Goal: Contribute content: Add original content to the website for others to see

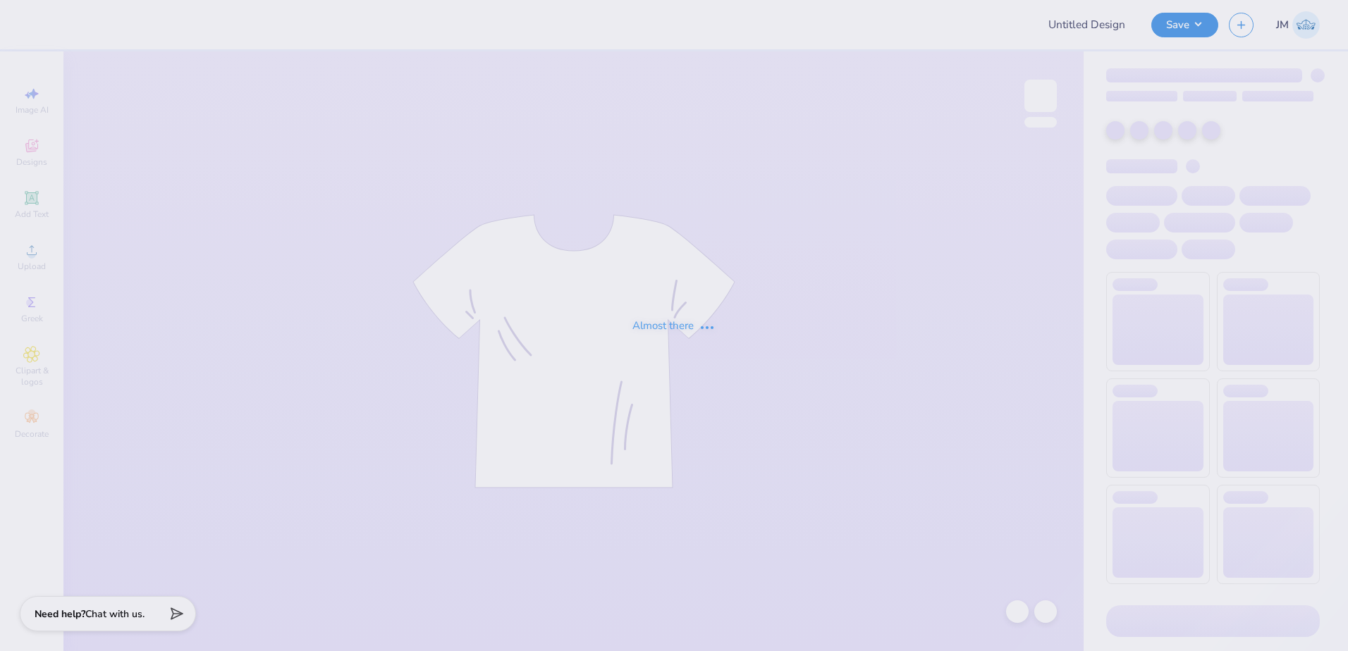
type input "APhi Parent's Weekend Merch!"
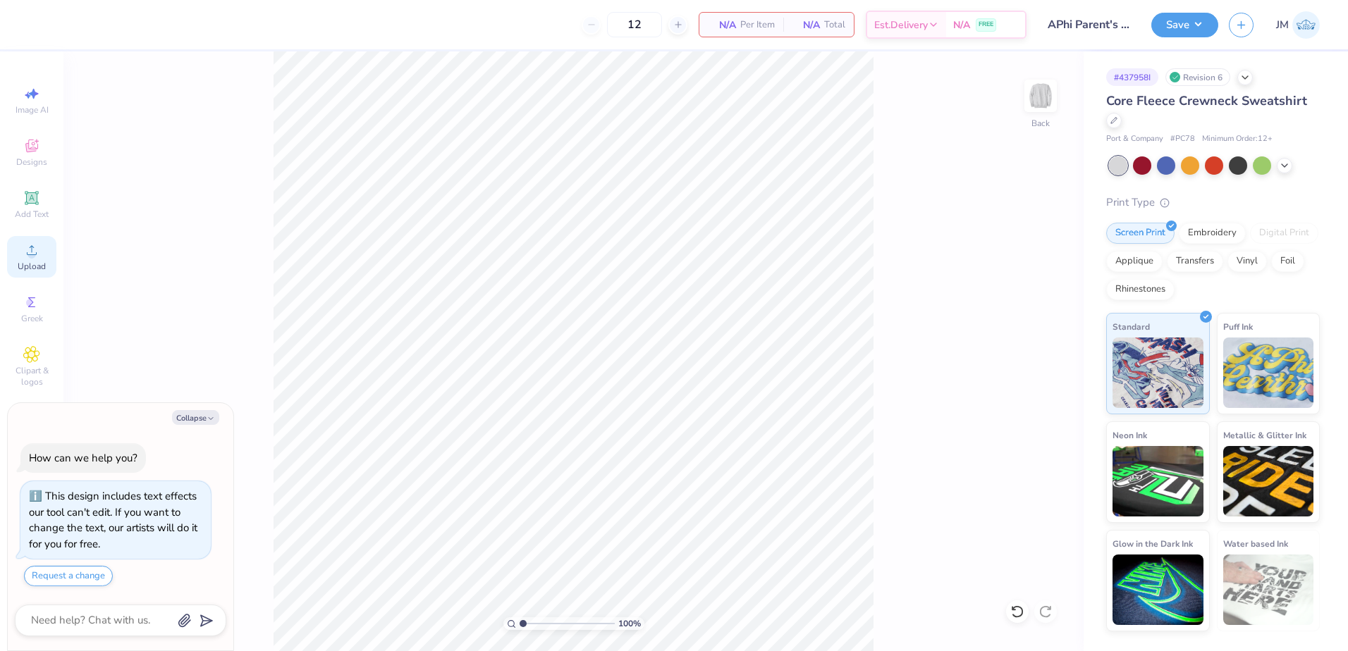
click at [35, 245] on icon at bounding box center [31, 250] width 17 height 17
click at [33, 249] on icon at bounding box center [31, 250] width 17 height 17
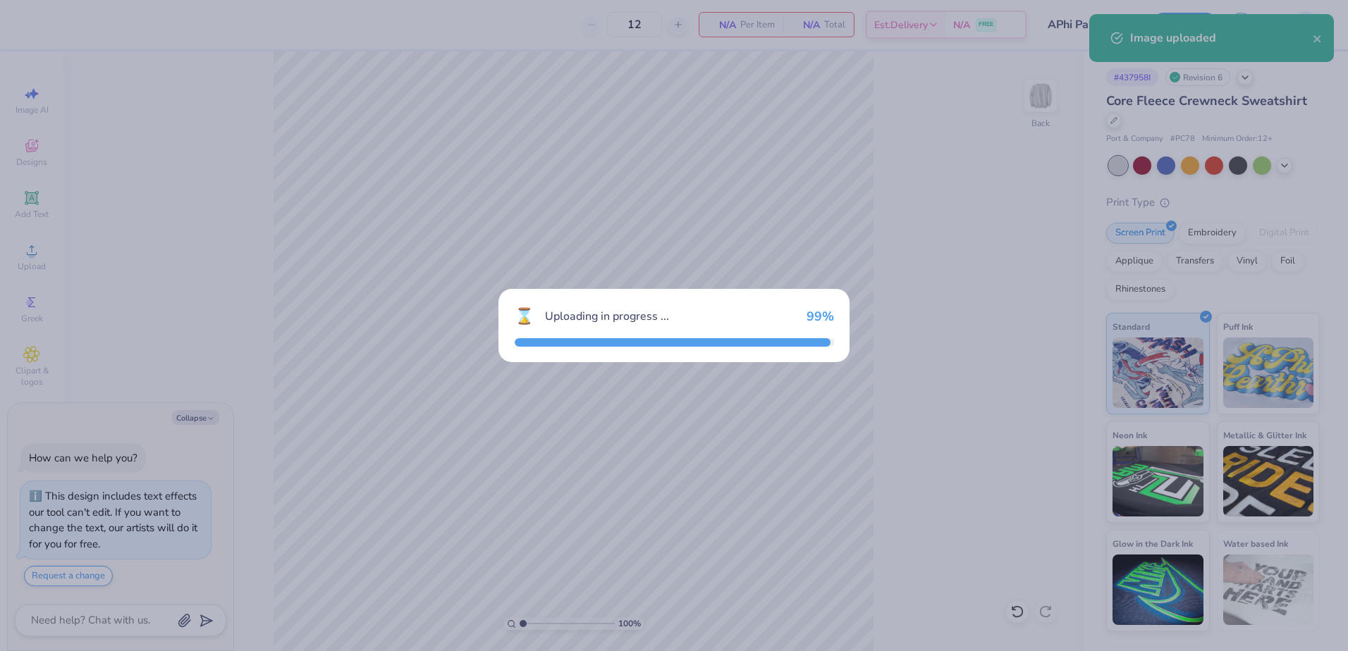
type textarea "x"
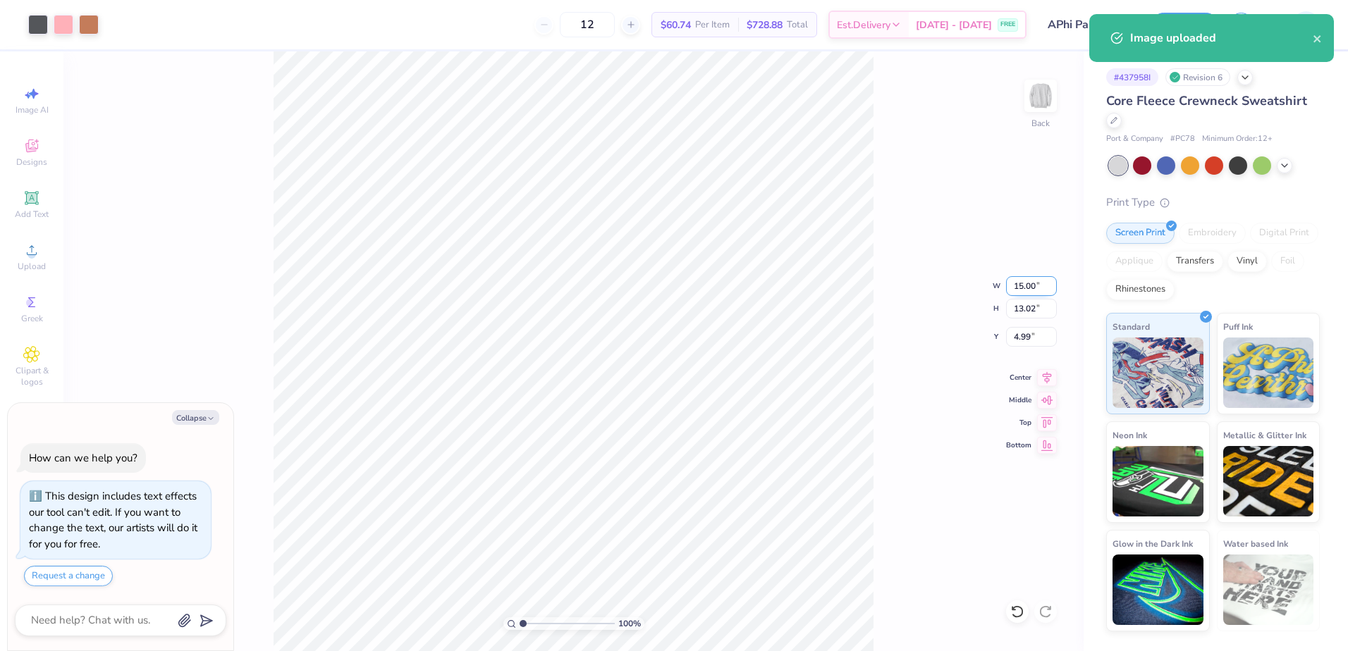
click at [1032, 293] on input "15.00" at bounding box center [1031, 286] width 51 height 20
type input "12.5"
type textarea "x"
type input "12.50"
type input "10.85"
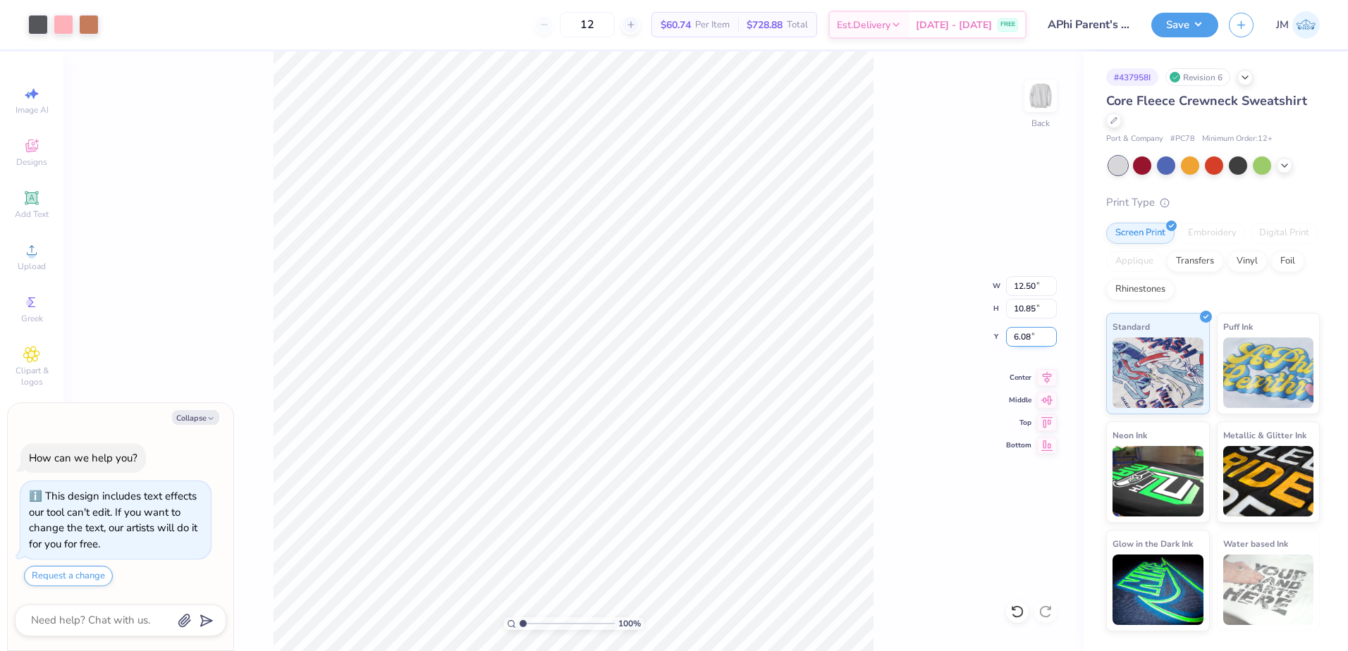
click at [1025, 333] on input "6.08" at bounding box center [1031, 337] width 51 height 20
type input "3"
click at [1017, 303] on input "10.85" at bounding box center [1031, 309] width 51 height 20
type textarea "x"
type input "3.00"
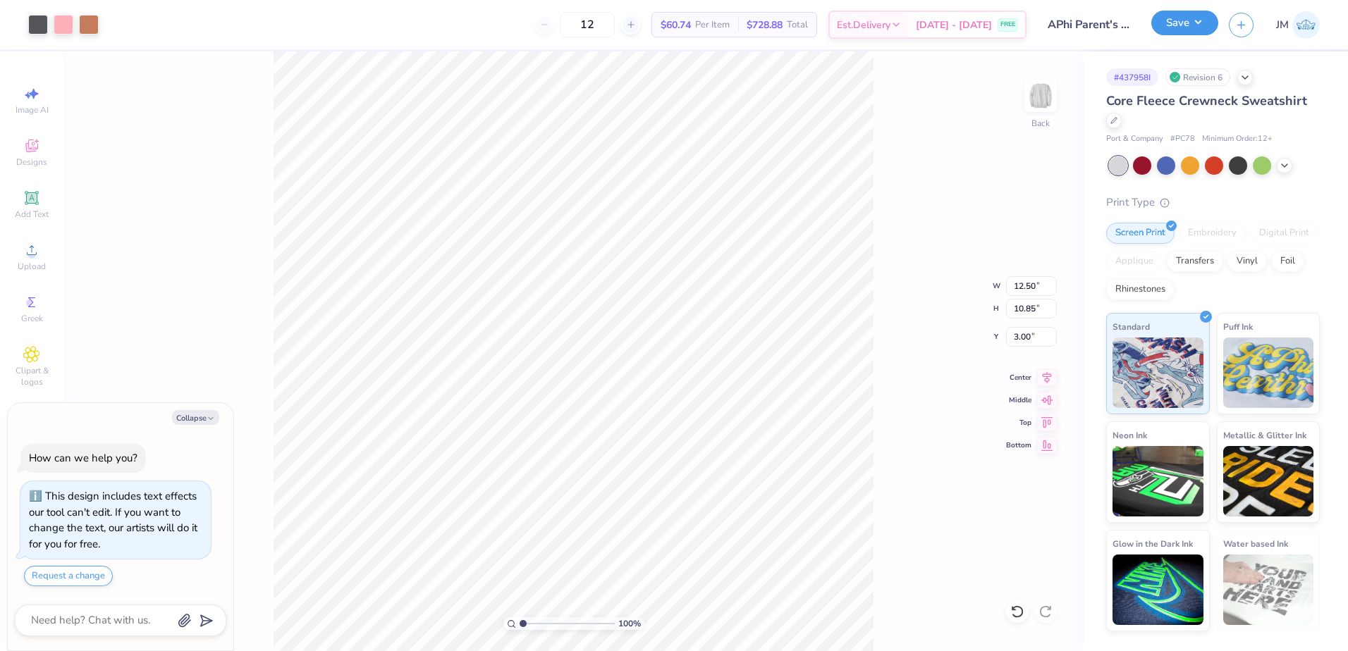
click at [1194, 20] on button "Save" at bounding box center [1184, 23] width 67 height 25
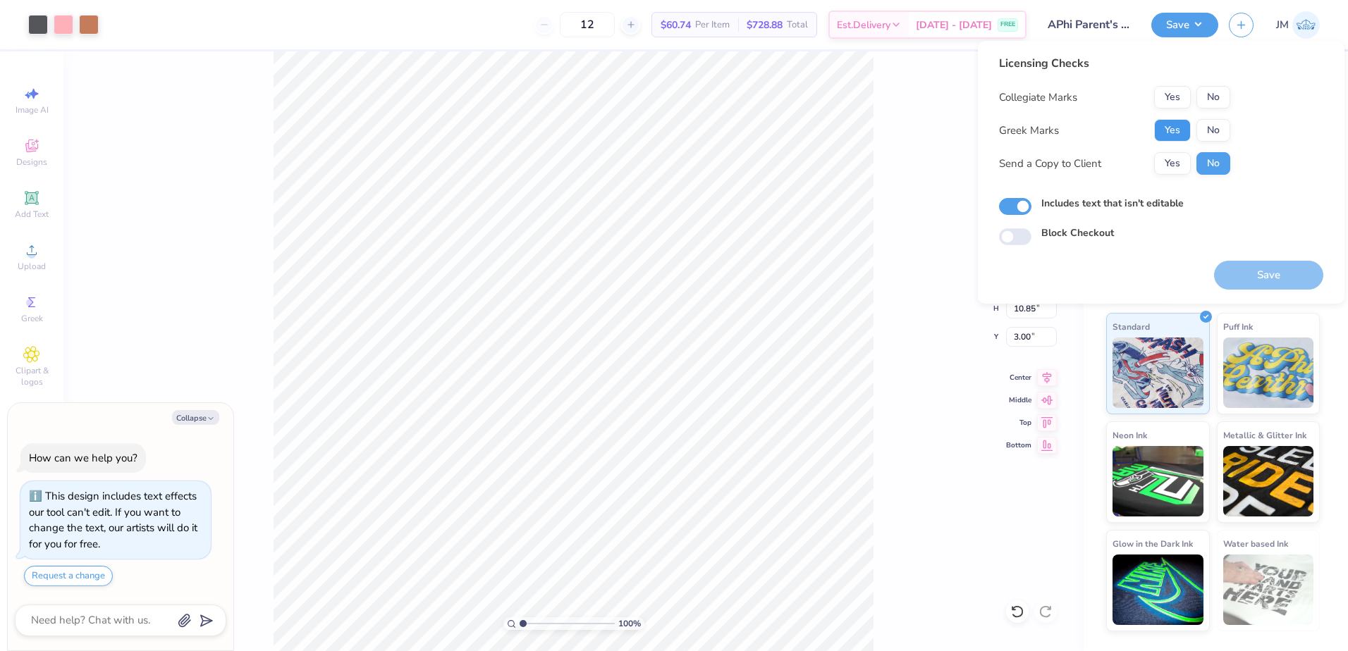
click at [1169, 133] on button "Yes" at bounding box center [1172, 130] width 37 height 23
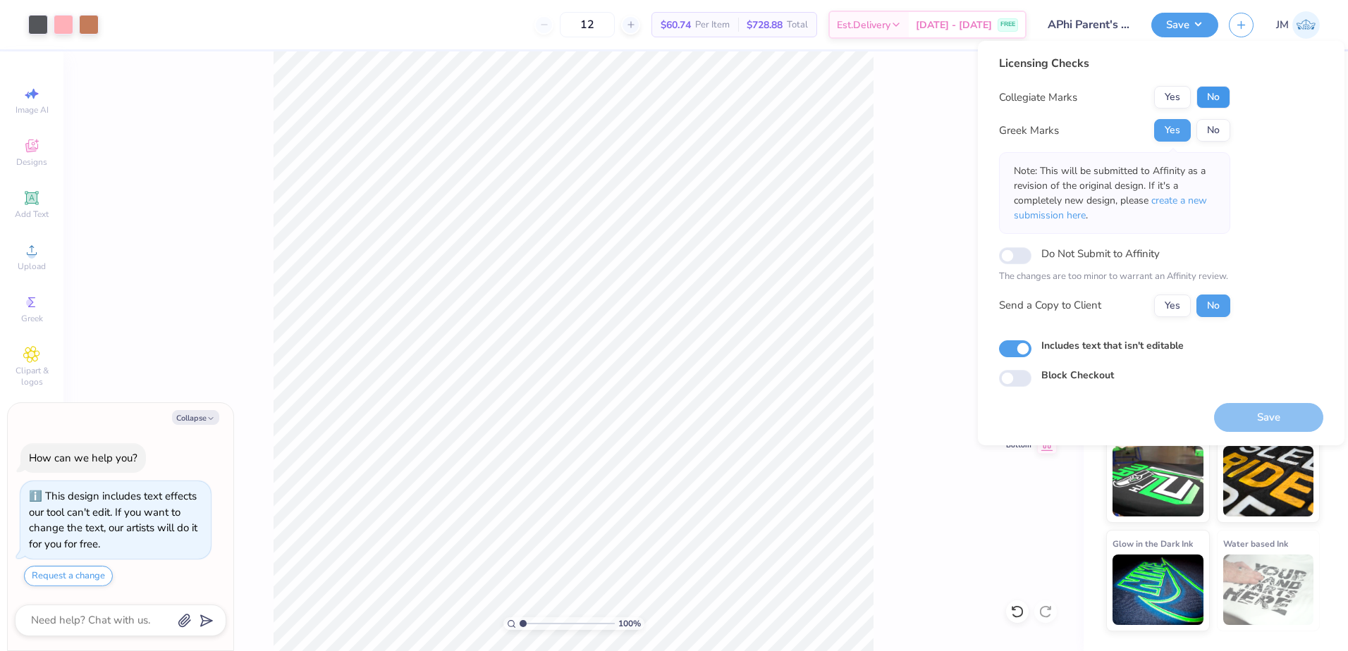
click at [1214, 87] on button "No" at bounding box center [1213, 97] width 34 height 23
click at [1243, 417] on button "Save" at bounding box center [1268, 417] width 109 height 29
type textarea "x"
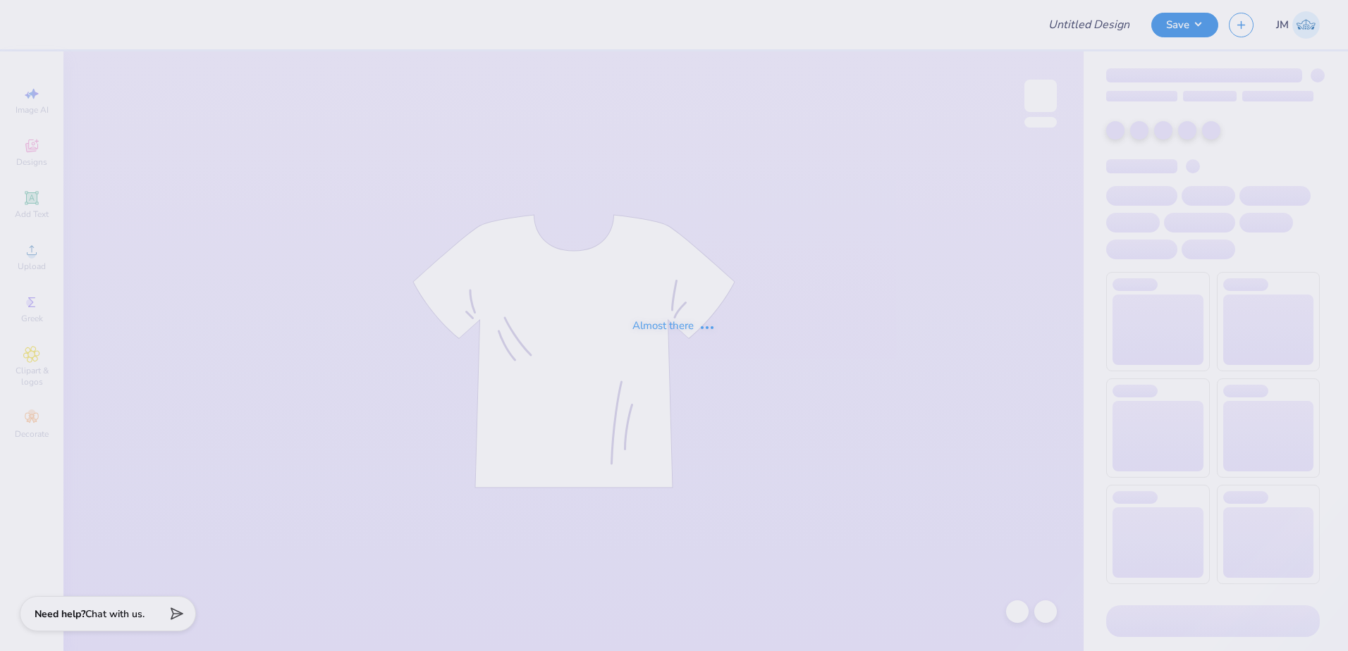
type input "Merch"
